Goal: Answer question/provide support

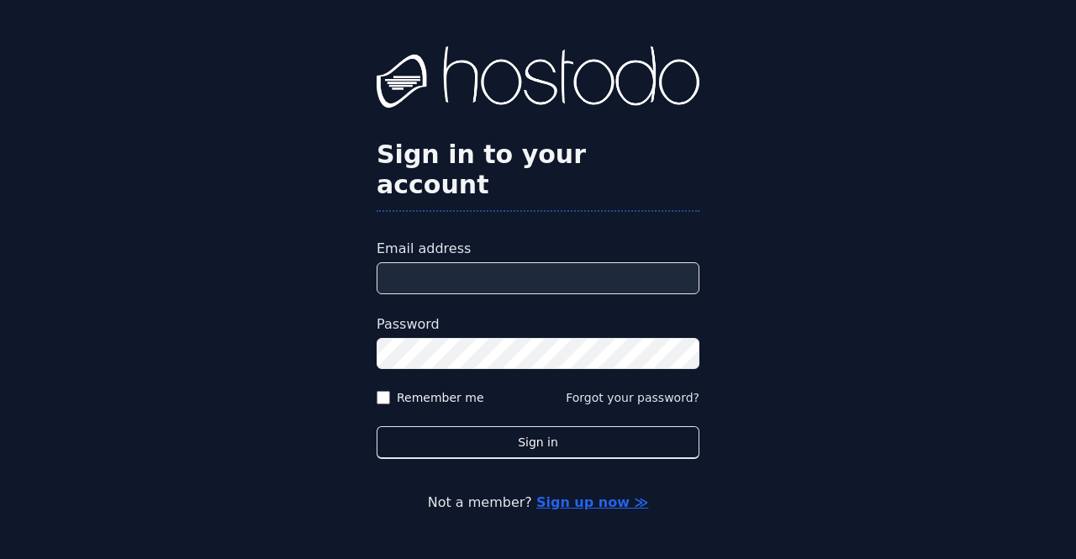
click at [570, 262] on input "Email address" at bounding box center [538, 278] width 323 height 32
paste input "**********"
type input "**********"
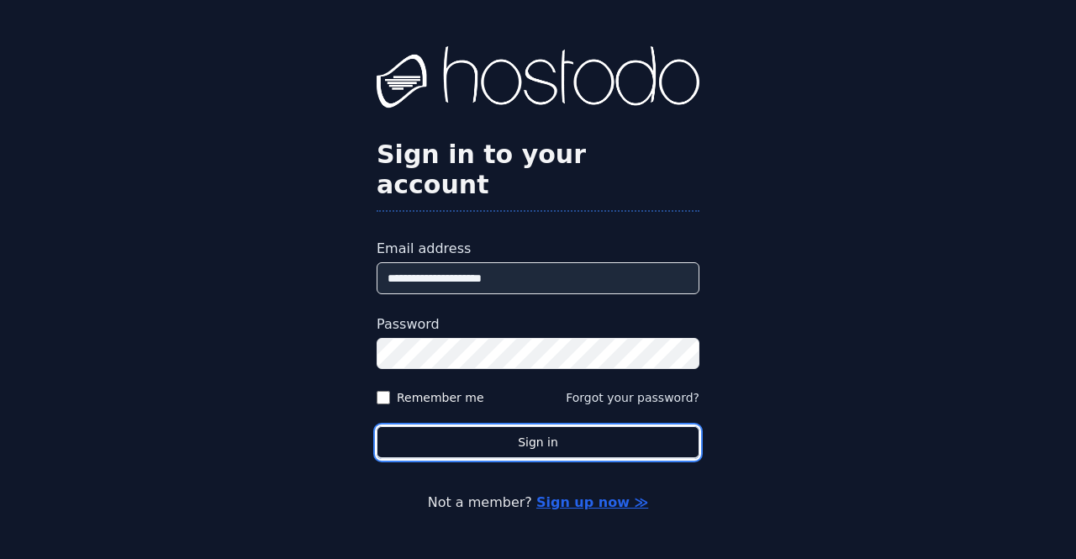
click at [477, 426] on button "Sign in" at bounding box center [538, 442] width 323 height 33
click at [533, 429] on button "Sign in" at bounding box center [538, 442] width 323 height 33
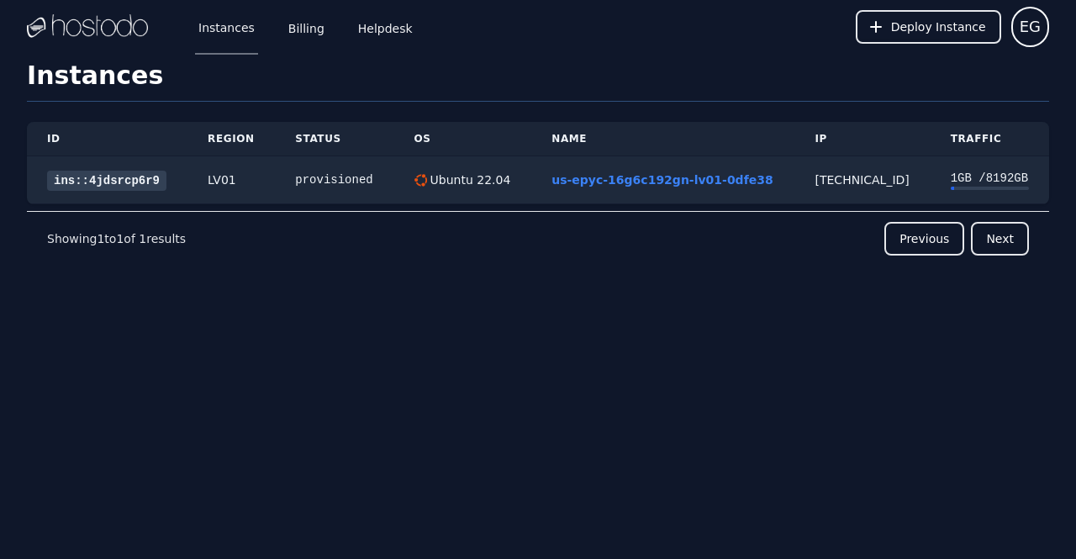
click at [314, 33] on link "Billing" at bounding box center [306, 26] width 43 height 55
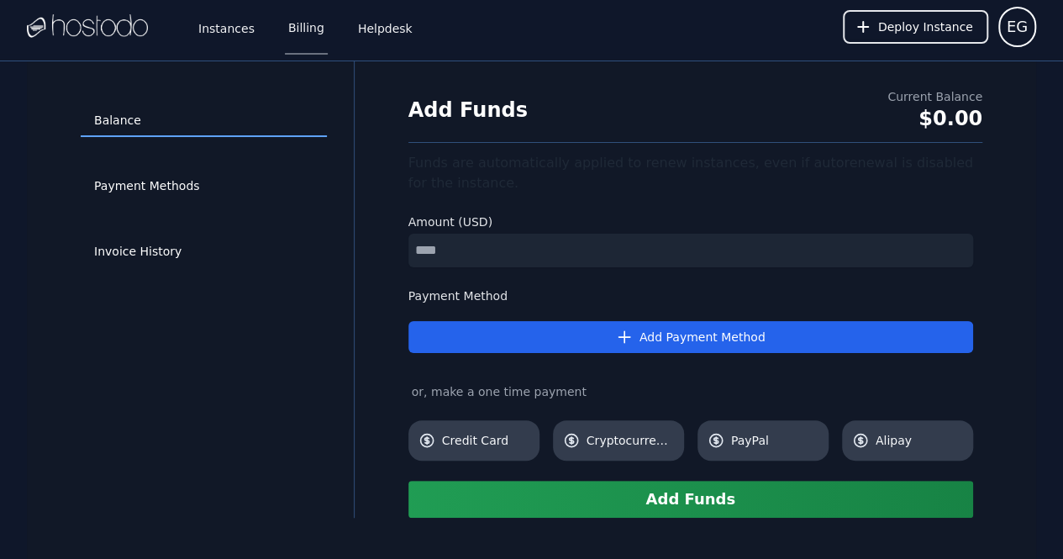
click at [154, 268] on div "Invoice History" at bounding box center [204, 252] width 246 height 66
click at [153, 253] on link "Invoice History" at bounding box center [204, 252] width 246 height 32
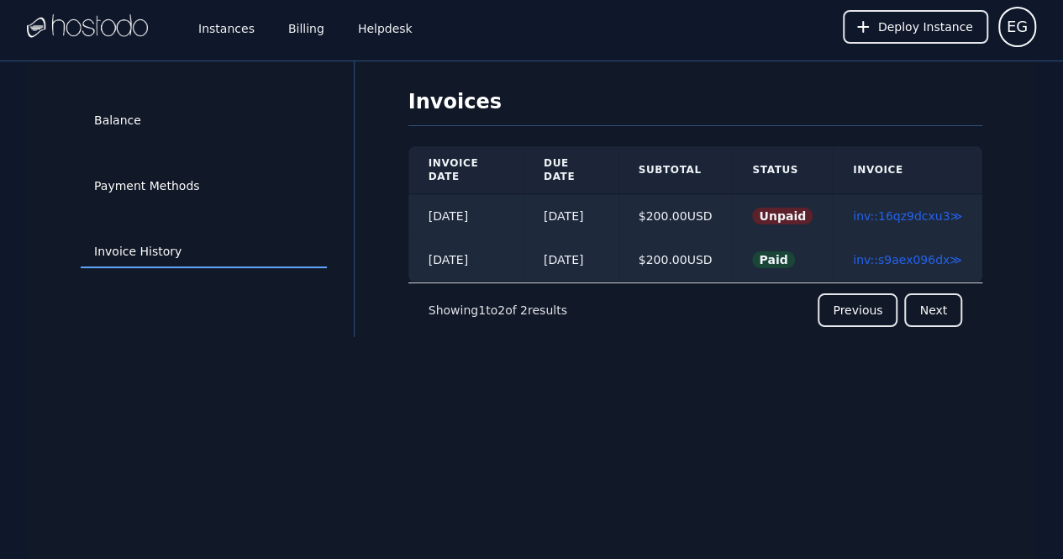
click at [368, 23] on link "Helpdesk" at bounding box center [385, 26] width 61 height 55
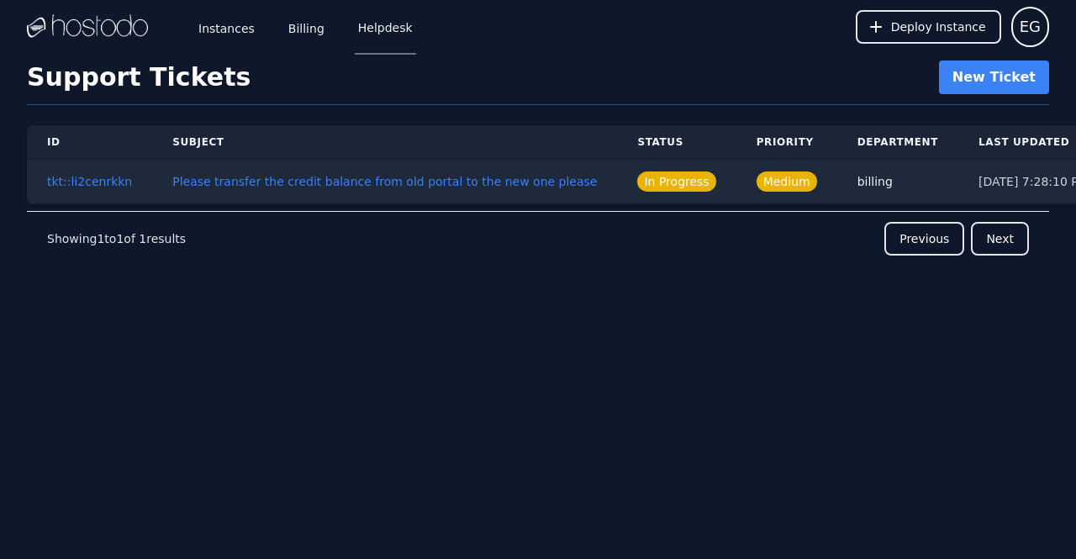
click at [174, 176] on button "Please transfer the credit balance from old portal to the new one please" at bounding box center [384, 181] width 424 height 17
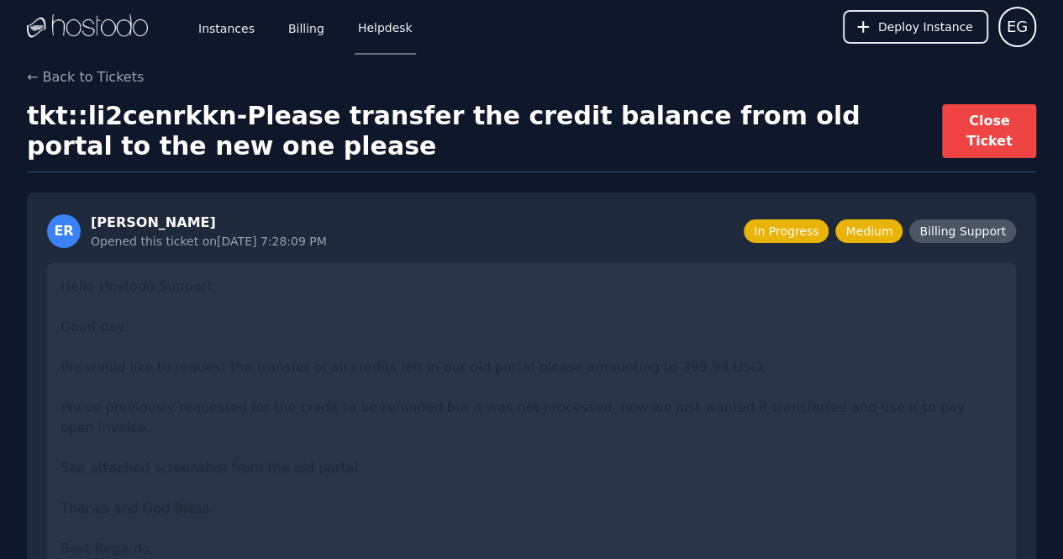
click at [953, 229] on span "Billing Support" at bounding box center [962, 231] width 107 height 24
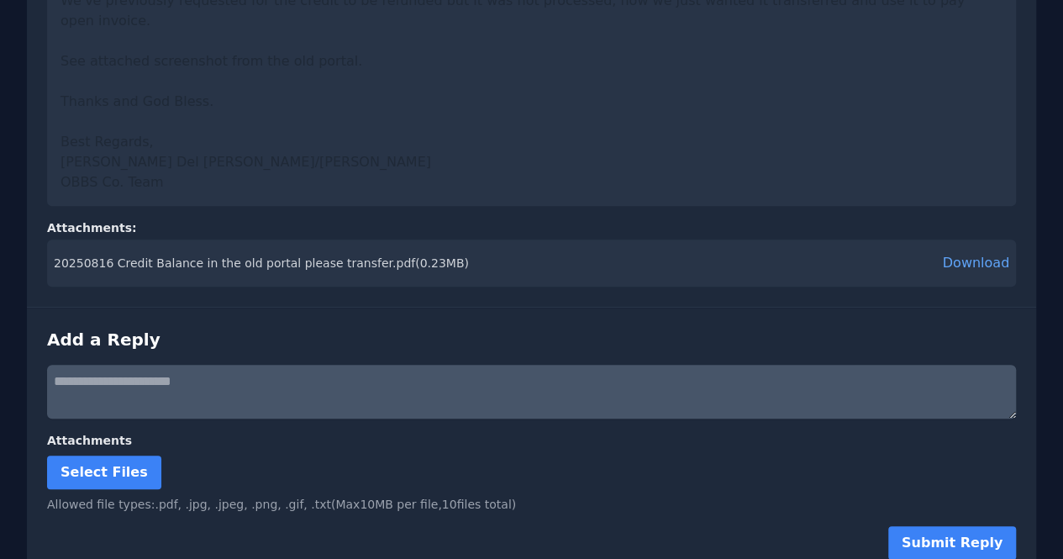
click at [467, 374] on textarea at bounding box center [531, 392] width 969 height 54
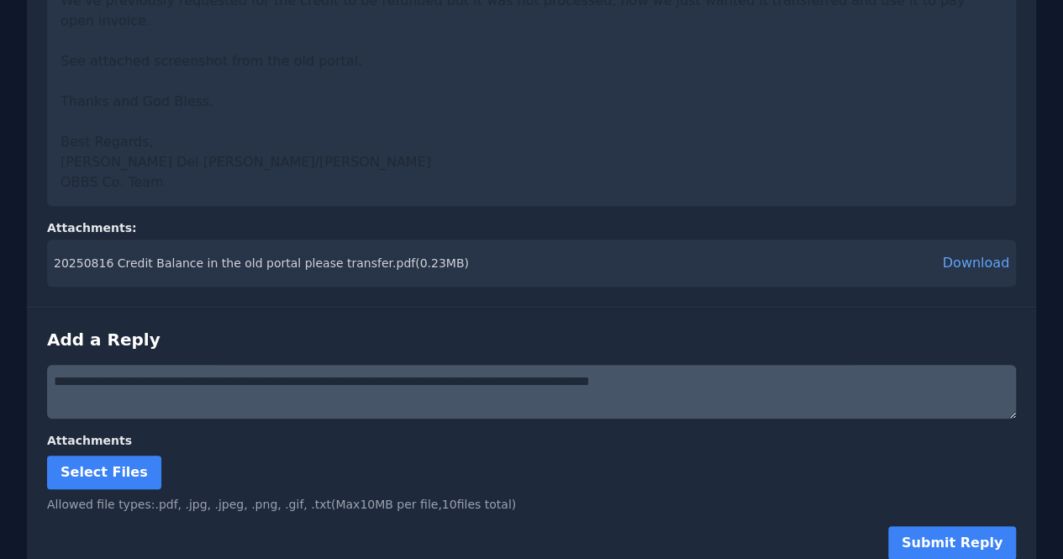
type textarea "**********"
click at [910, 526] on button "Submit Reply" at bounding box center [952, 543] width 128 height 34
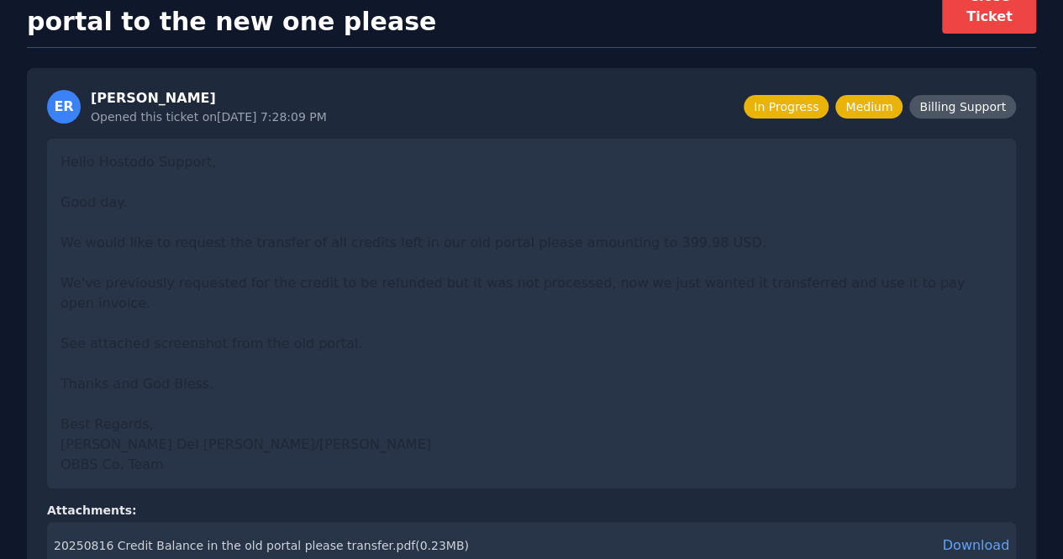
scroll to position [0, 0]
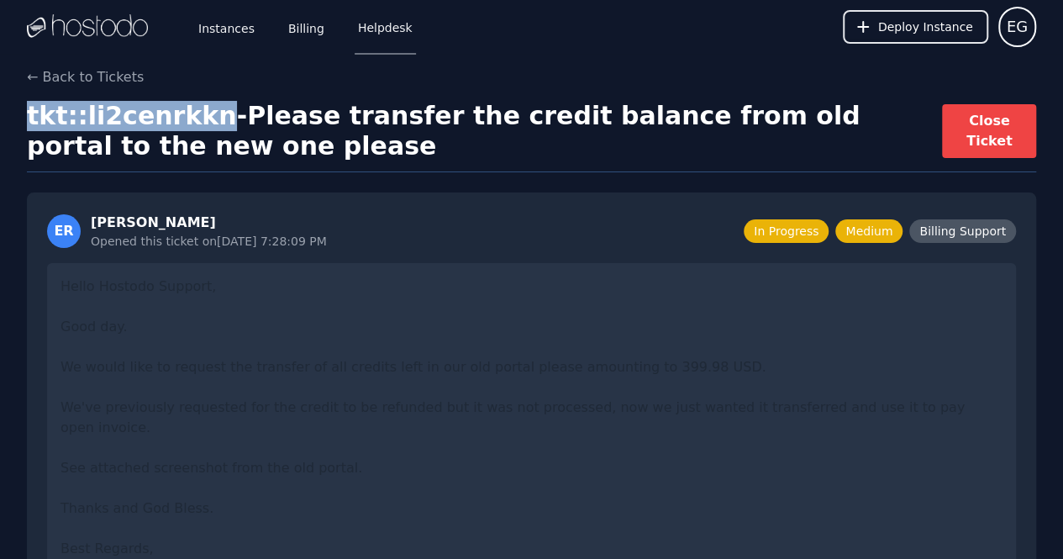
drag, startPoint x: 209, startPoint y: 119, endPoint x: 18, endPoint y: 125, distance: 191.7
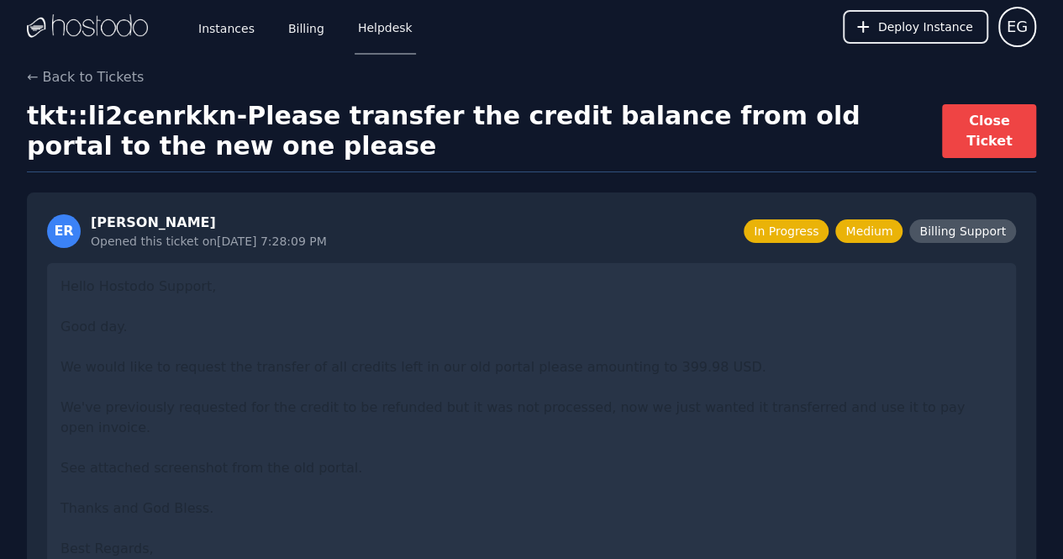
click at [224, 152] on h1 "tkt::li2cenrkkn - Please transfer the credit balance from old portal to the new…" at bounding box center [484, 131] width 915 height 61
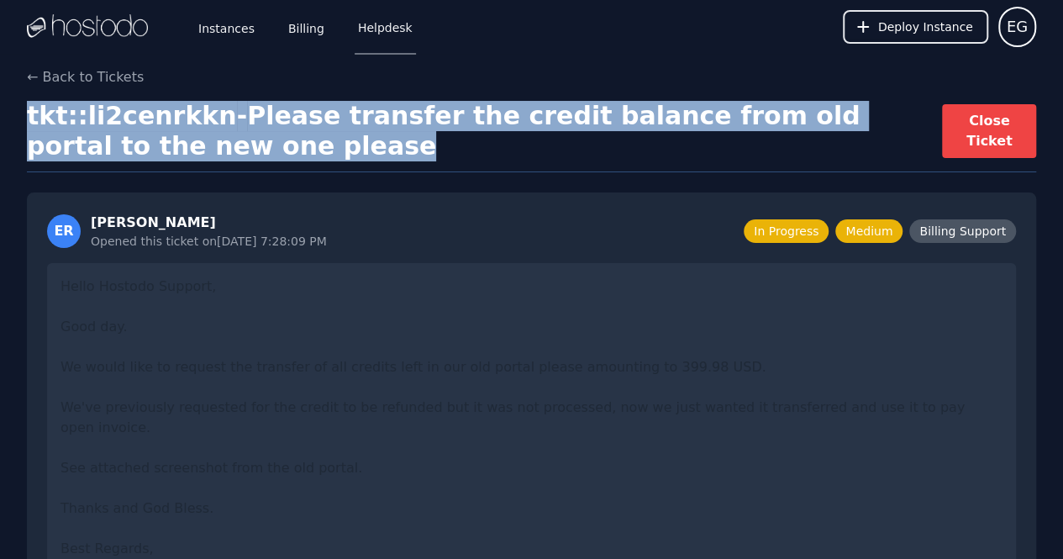
drag, startPoint x: 214, startPoint y: 152, endPoint x: 13, endPoint y: 124, distance: 203.6
copy h1 "tkt::li2cenrkkn - Please transfer the credit balance from old portal to the new…"
